Goal: Information Seeking & Learning: Find specific page/section

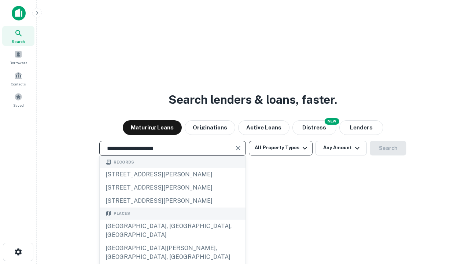
click at [172, 242] on div "[GEOGRAPHIC_DATA], [GEOGRAPHIC_DATA], [GEOGRAPHIC_DATA]" at bounding box center [173, 231] width 146 height 22
click at [281, 148] on button "All Property Types" at bounding box center [281, 148] width 64 height 15
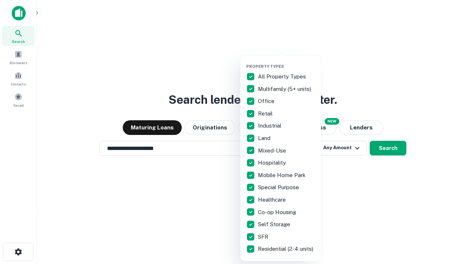
type input "**********"
click at [287, 62] on button "button" at bounding box center [286, 62] width 81 height 0
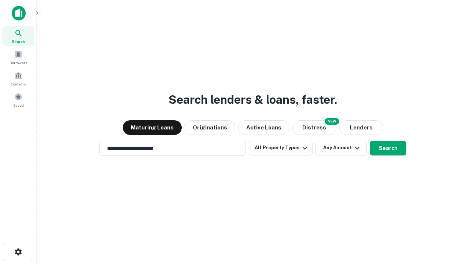
scroll to position [4, 88]
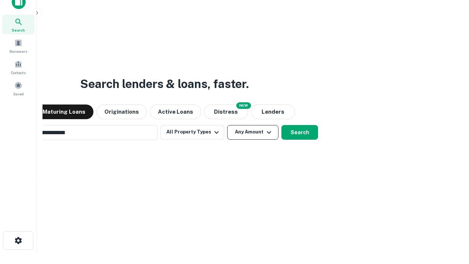
click at [227, 125] on button "Any Amount" at bounding box center [252, 132] width 51 height 15
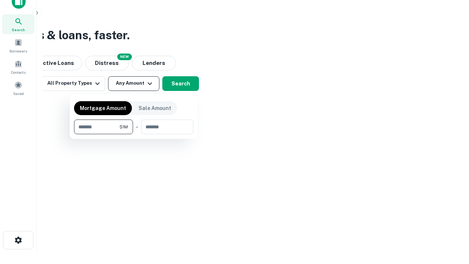
type input "*******"
click at [134, 134] on button "button" at bounding box center [134, 134] width 120 height 0
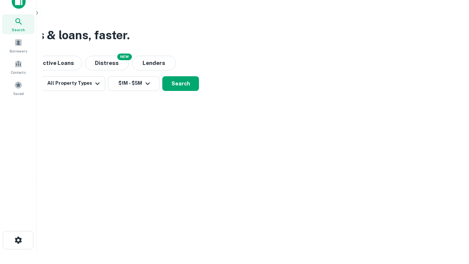
scroll to position [11, 0]
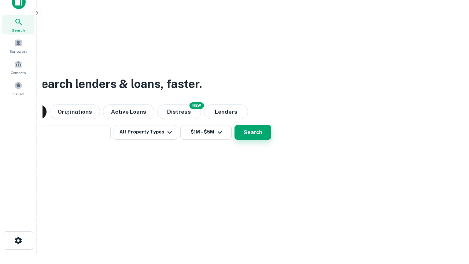
click at [235, 125] on button "Search" at bounding box center [253, 132] width 37 height 15
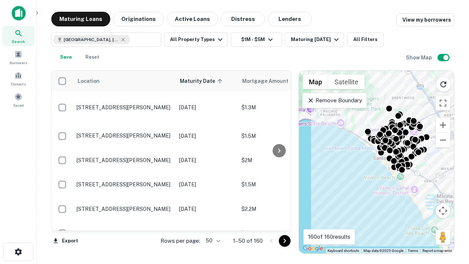
click at [212, 240] on body "Search Borrowers Contacts Saved Maturing Loans Originations Active Loans Distre…" at bounding box center [234, 132] width 469 height 264
click at [212, 222] on li "25" at bounding box center [212, 222] width 21 height 13
